Goal: Find specific page/section: Find specific page/section

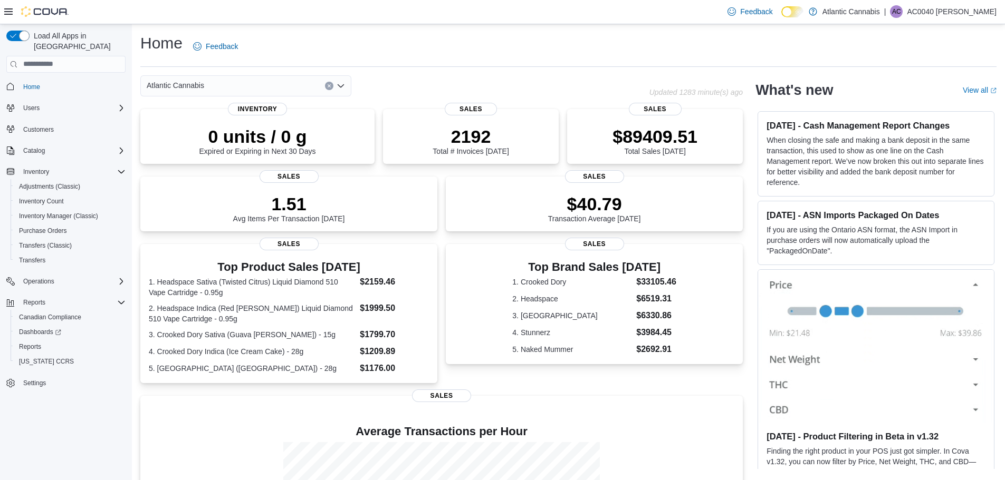
click at [217, 84] on div "Atlantic Cannabis" at bounding box center [245, 85] width 211 height 21
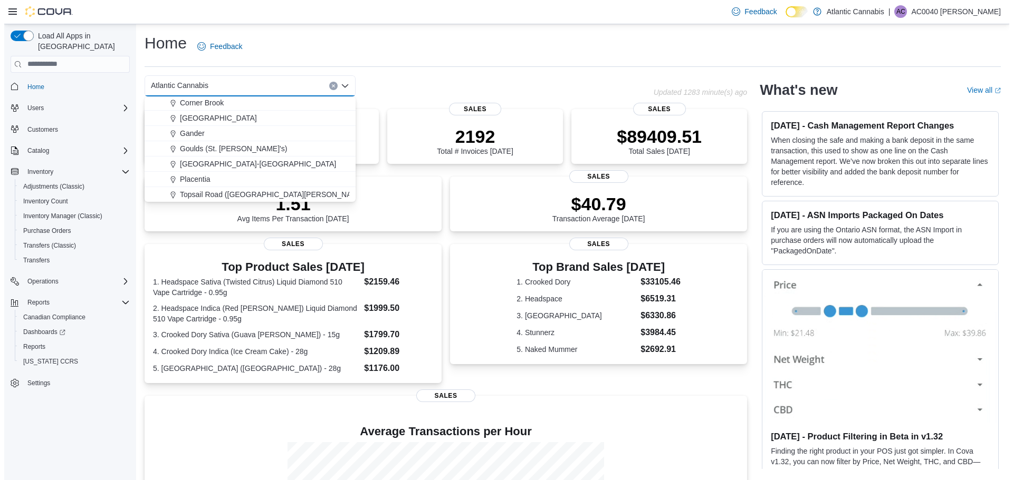
scroll to position [63, 0]
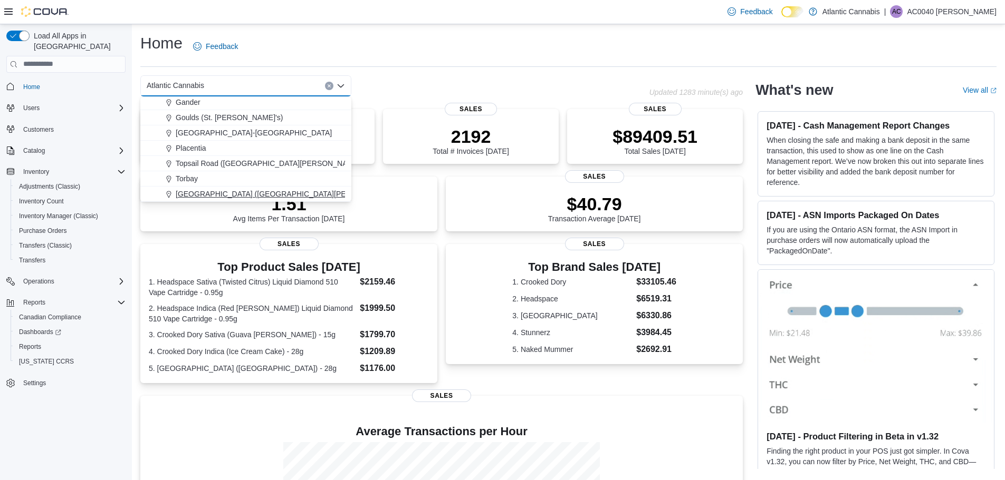
click at [212, 190] on span "[GEOGRAPHIC_DATA] ([GEOGRAPHIC_DATA][PERSON_NAME])" at bounding box center [287, 194] width 222 height 11
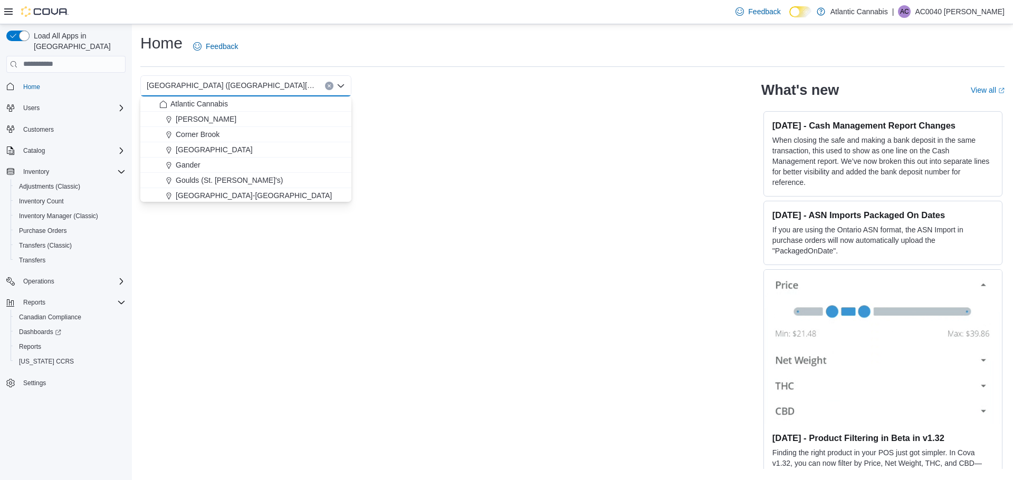
click at [207, 177] on span "Goulds (St. [PERSON_NAME]'s)" at bounding box center [229, 180] width 107 height 11
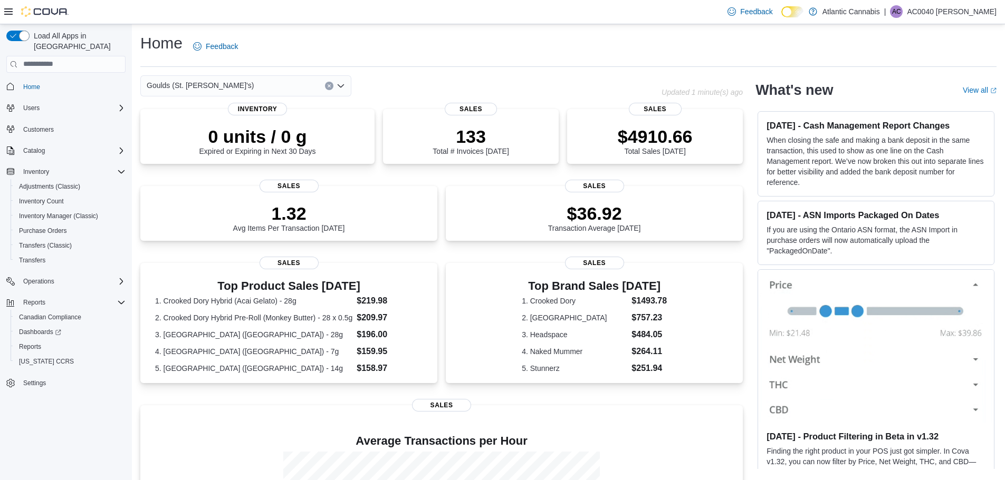
click at [343, 87] on icon "Open list of options" at bounding box center [341, 86] width 8 height 8
click at [340, 86] on icon "Open list of options" at bounding box center [341, 85] width 6 height 3
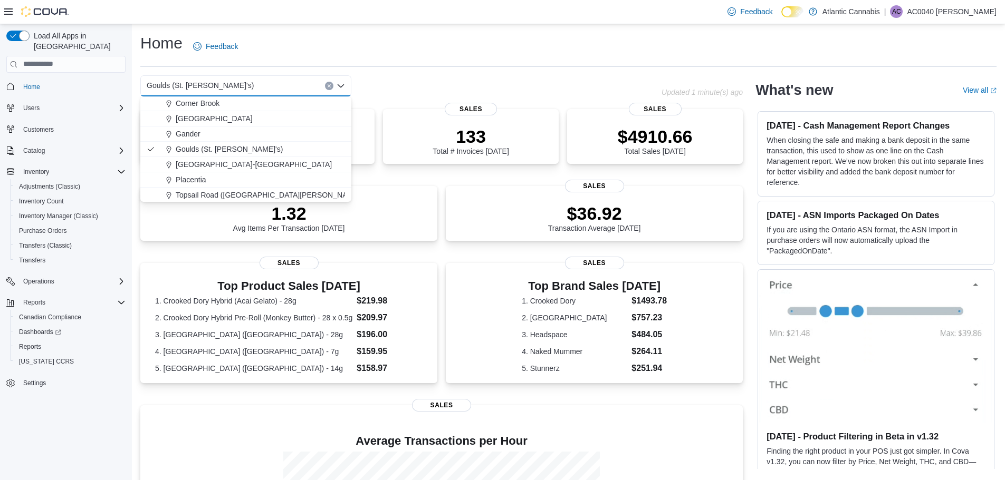
scroll to position [63, 0]
click at [247, 190] on span "[GEOGRAPHIC_DATA] ([GEOGRAPHIC_DATA][PERSON_NAME])" at bounding box center [287, 194] width 222 height 11
